Goal: Task Accomplishment & Management: Use online tool/utility

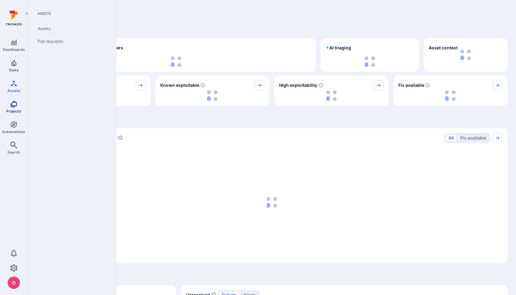
click at [12, 104] on icon "Projects" at bounding box center [13, 103] width 7 height 7
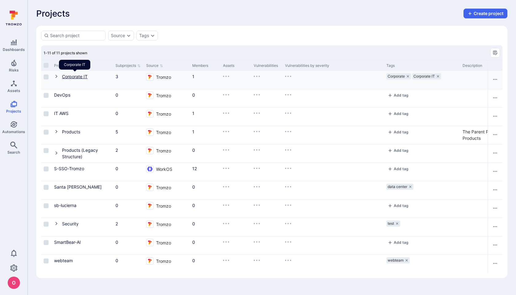
click at [69, 76] on link "Corporate IT" at bounding box center [74, 76] width 25 height 5
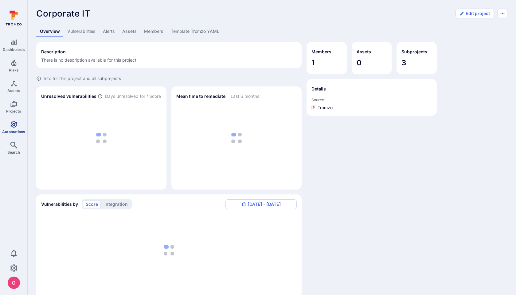
click at [15, 125] on icon "Automations" at bounding box center [13, 124] width 7 height 7
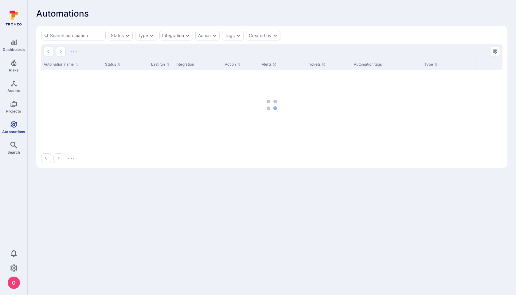
click at [15, 127] on icon "Automations" at bounding box center [13, 124] width 7 height 7
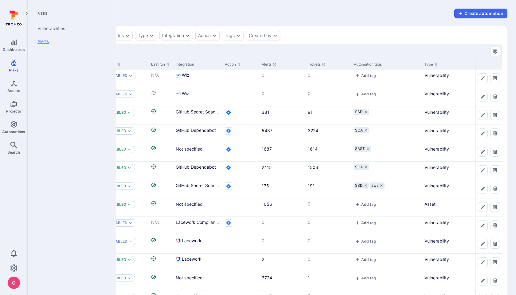
click at [45, 41] on link "Alerts" at bounding box center [71, 41] width 76 height 13
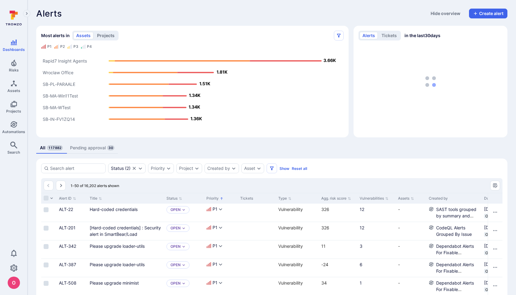
click at [103, 37] on button "projects" at bounding box center [105, 35] width 23 height 7
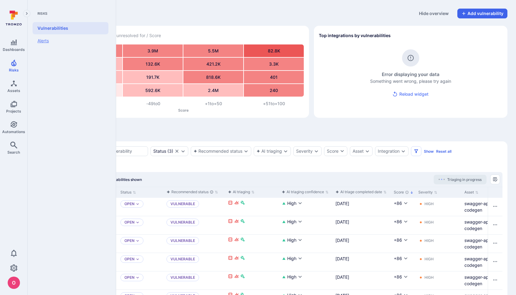
click at [48, 41] on link "Alerts" at bounding box center [71, 40] width 76 height 13
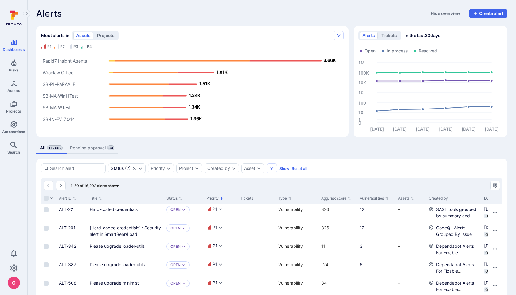
click at [99, 35] on button "projects" at bounding box center [105, 35] width 23 height 7
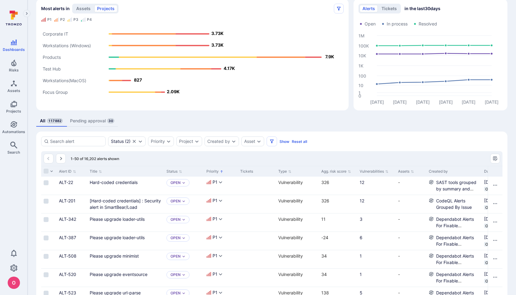
scroll to position [28, 0]
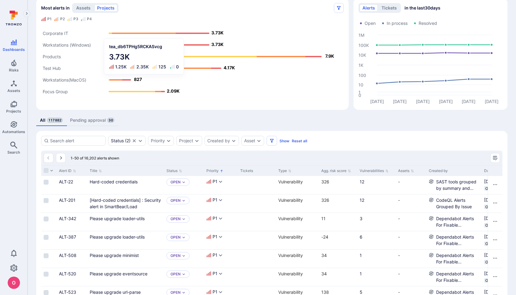
type button "projects"
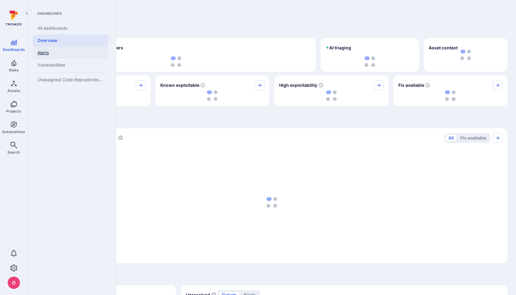
click at [52, 51] on link "Alerts" at bounding box center [71, 53] width 76 height 12
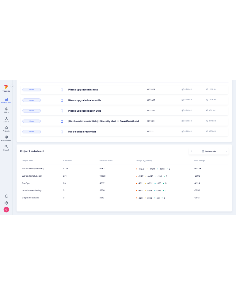
scroll to position [369, 0]
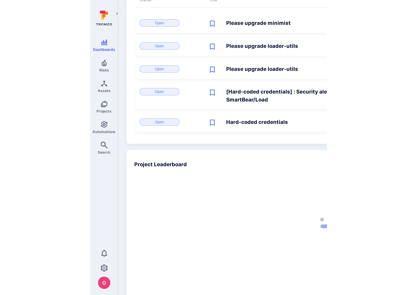
scroll to position [376, 0]
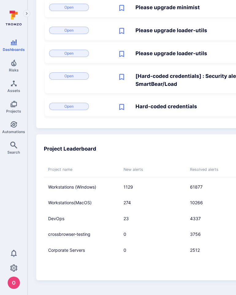
click at [236, 177] on div "Project name New alerts Resolved alerts Change by priority Total change Worksta…" at bounding box center [235, 211] width 382 height 96
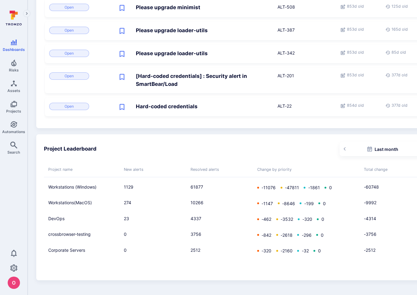
click at [236, 151] on icon "button" at bounding box center [344, 148] width 3 height 3
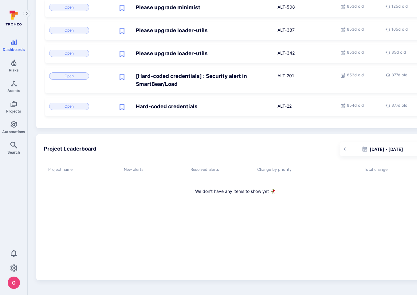
scroll to position [376, 25]
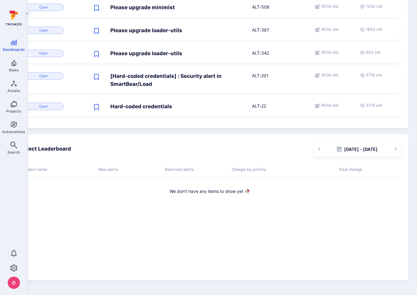
click at [236, 150] on div "Jun 3 - Jul 3, 2025" at bounding box center [357, 149] width 87 height 14
click at [236, 150] on icon "button" at bounding box center [319, 149] width 2 height 3
click at [236, 149] on div "May 4 - Jun 3, 2025" at bounding box center [357, 149] width 87 height 14
click at [236, 149] on icon "button" at bounding box center [395, 148] width 3 height 3
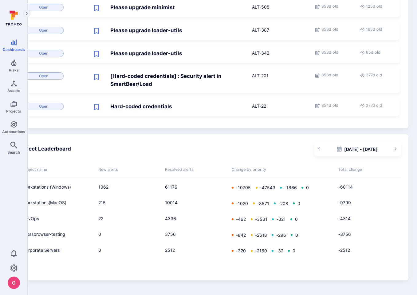
scroll to position [376, 0]
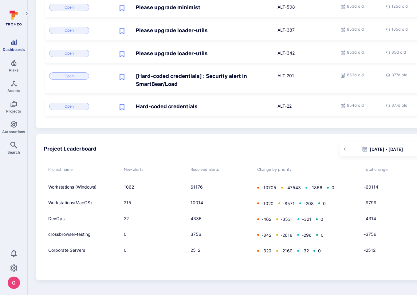
click at [14, 43] on icon "Dashboards" at bounding box center [13, 42] width 7 height 7
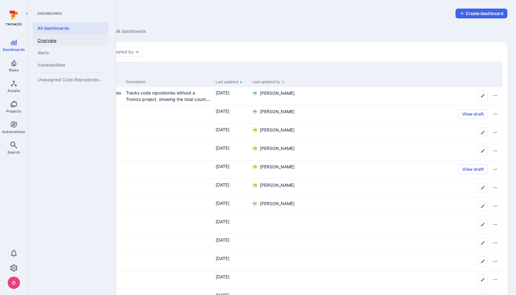
click at [47, 40] on link "Overview" at bounding box center [71, 40] width 76 height 12
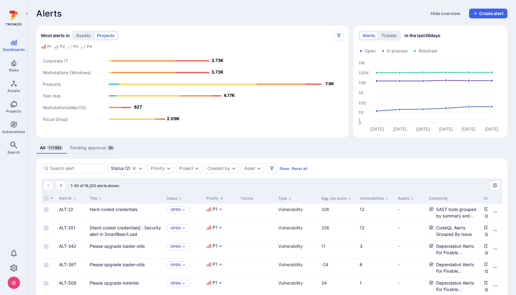
type button "projects"
click at [15, 123] on icon "Automations" at bounding box center [13, 124] width 6 height 6
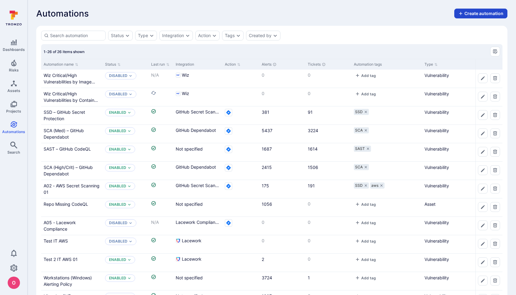
click at [465, 16] on button "Create automation" at bounding box center [480, 14] width 53 height 10
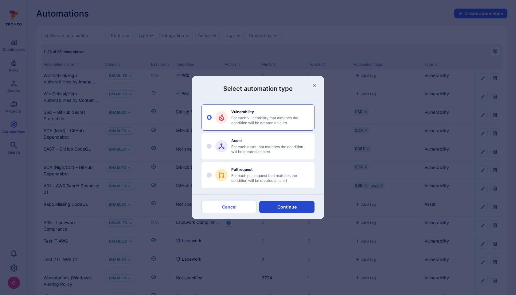
click at [286, 208] on button "Continue" at bounding box center [286, 207] width 55 height 12
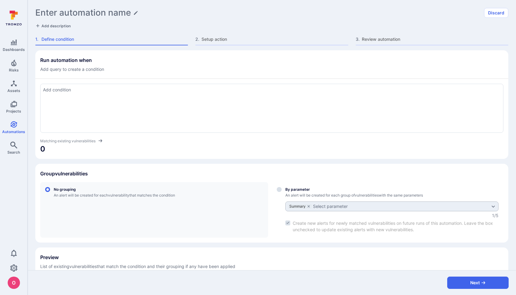
click at [215, 115] on div at bounding box center [271, 108] width 463 height 49
click at [233, 170] on div "Group vulnerabilities" at bounding box center [271, 174] width 463 height 10
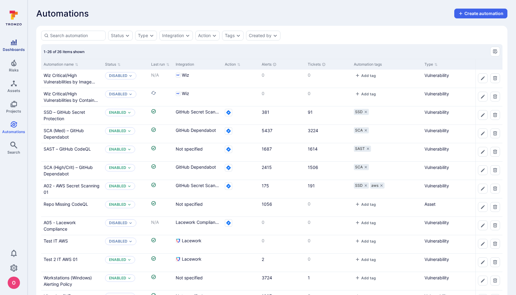
click at [15, 41] on icon "Dashboards" at bounding box center [13, 42] width 7 height 7
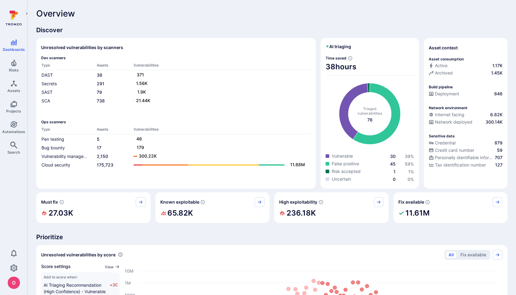
scroll to position [110, 0]
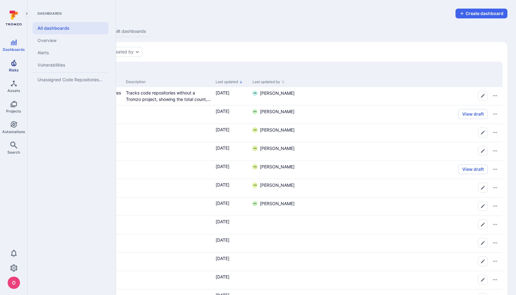
click at [17, 62] on icon "Risks" at bounding box center [13, 62] width 7 height 7
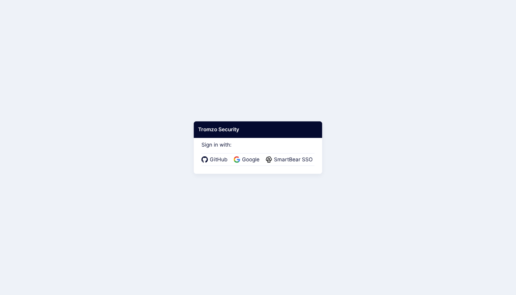
click at [252, 160] on span "Google" at bounding box center [250, 160] width 21 height 8
